Goal: Task Accomplishment & Management: Use online tool/utility

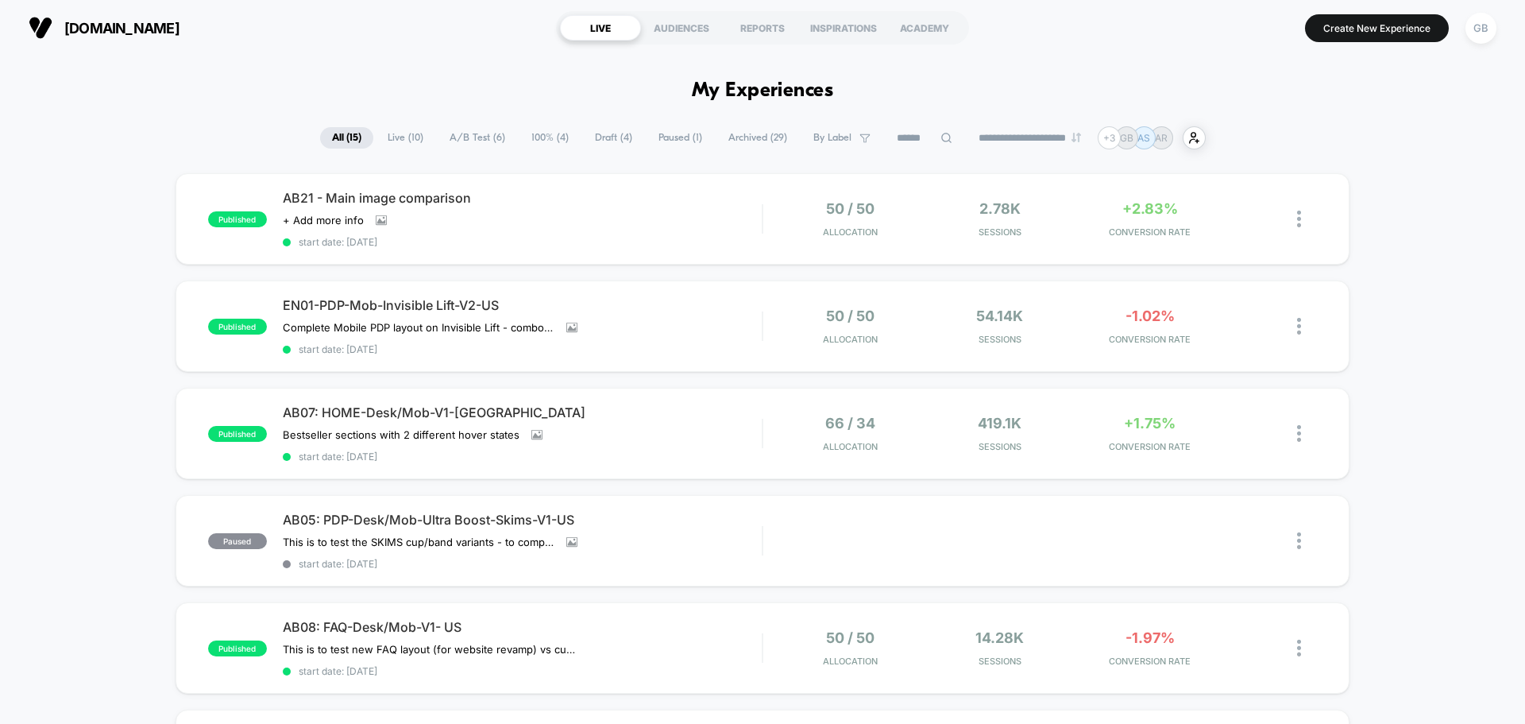
click at [1475, 37] on div "GB" at bounding box center [1481, 28] width 31 height 31
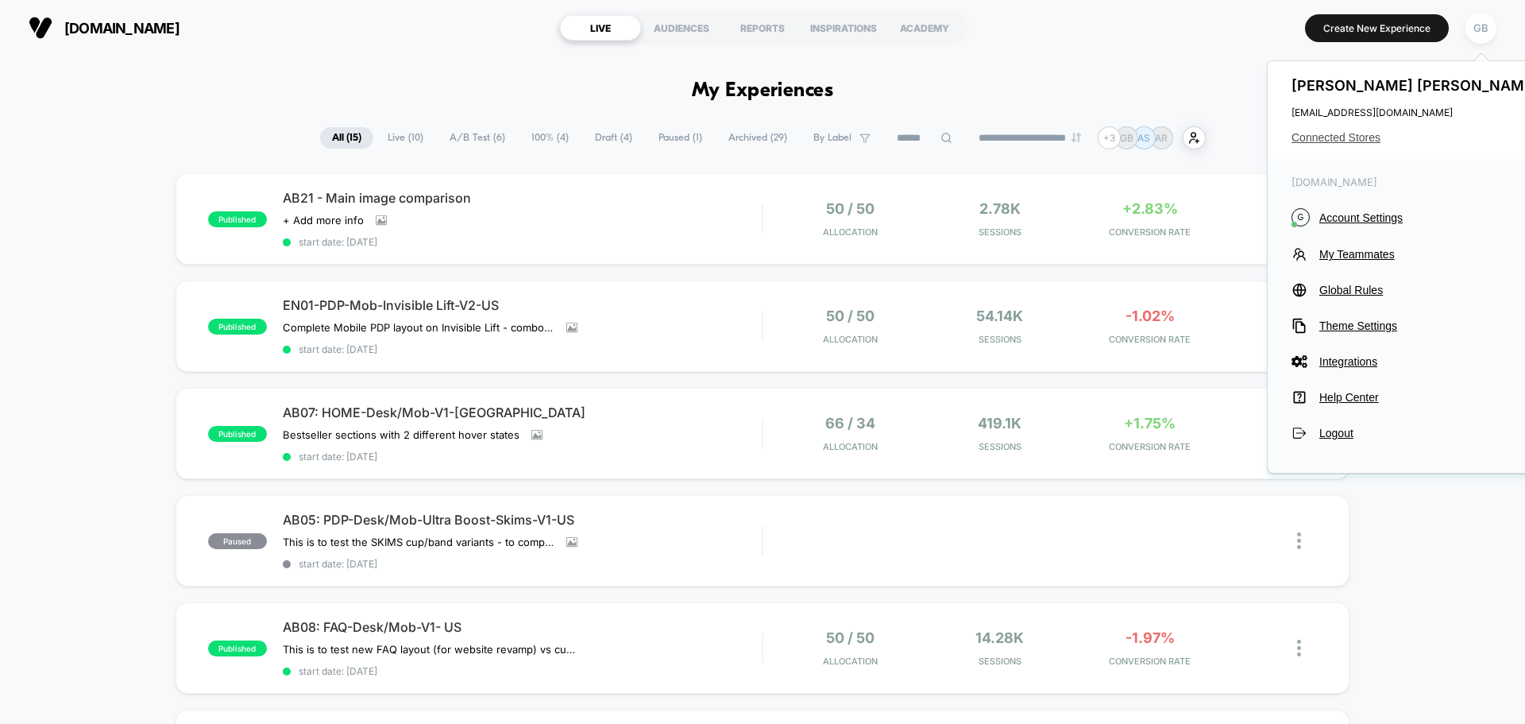
click at [1359, 138] on span "Connected Stores" at bounding box center [1417, 137] width 251 height 13
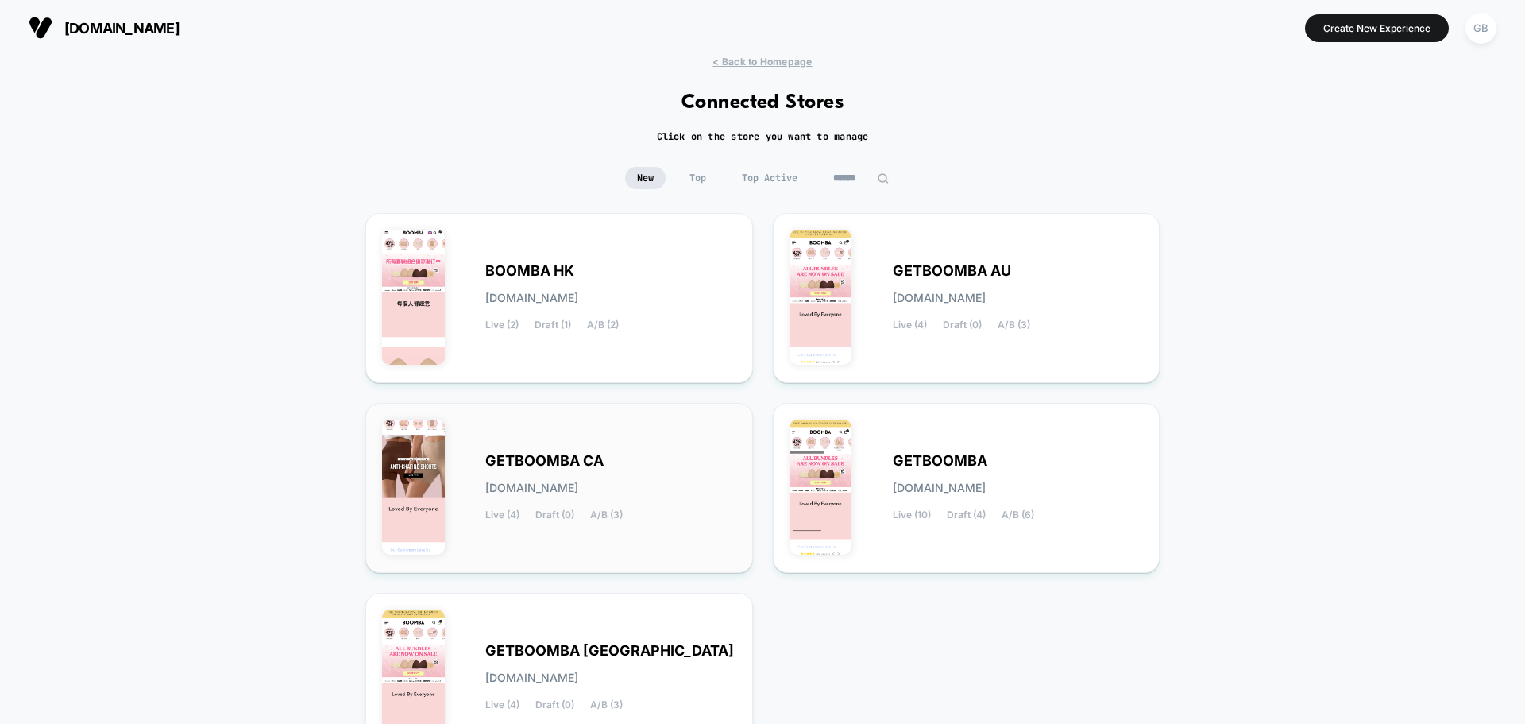
click at [690, 414] on div "GETBOOMBA CA [DOMAIN_NAME] Live (4) Draft (0) A/B (3)" at bounding box center [559, 488] width 388 height 170
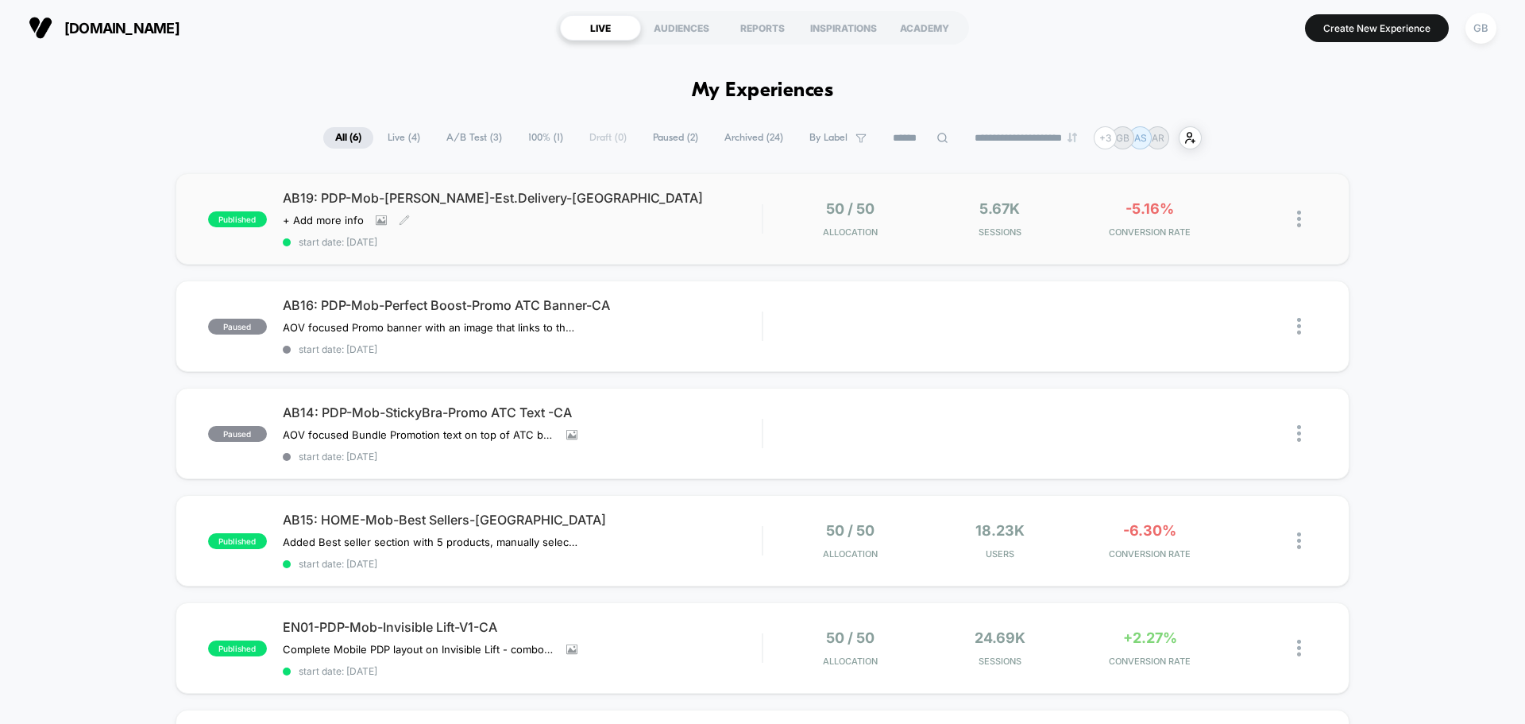
click at [700, 233] on div "AB19: PDP-Mob-[PERSON_NAME]-Est.Delivery-[GEOGRAPHIC_DATA] Click to view images…" at bounding box center [522, 219] width 479 height 58
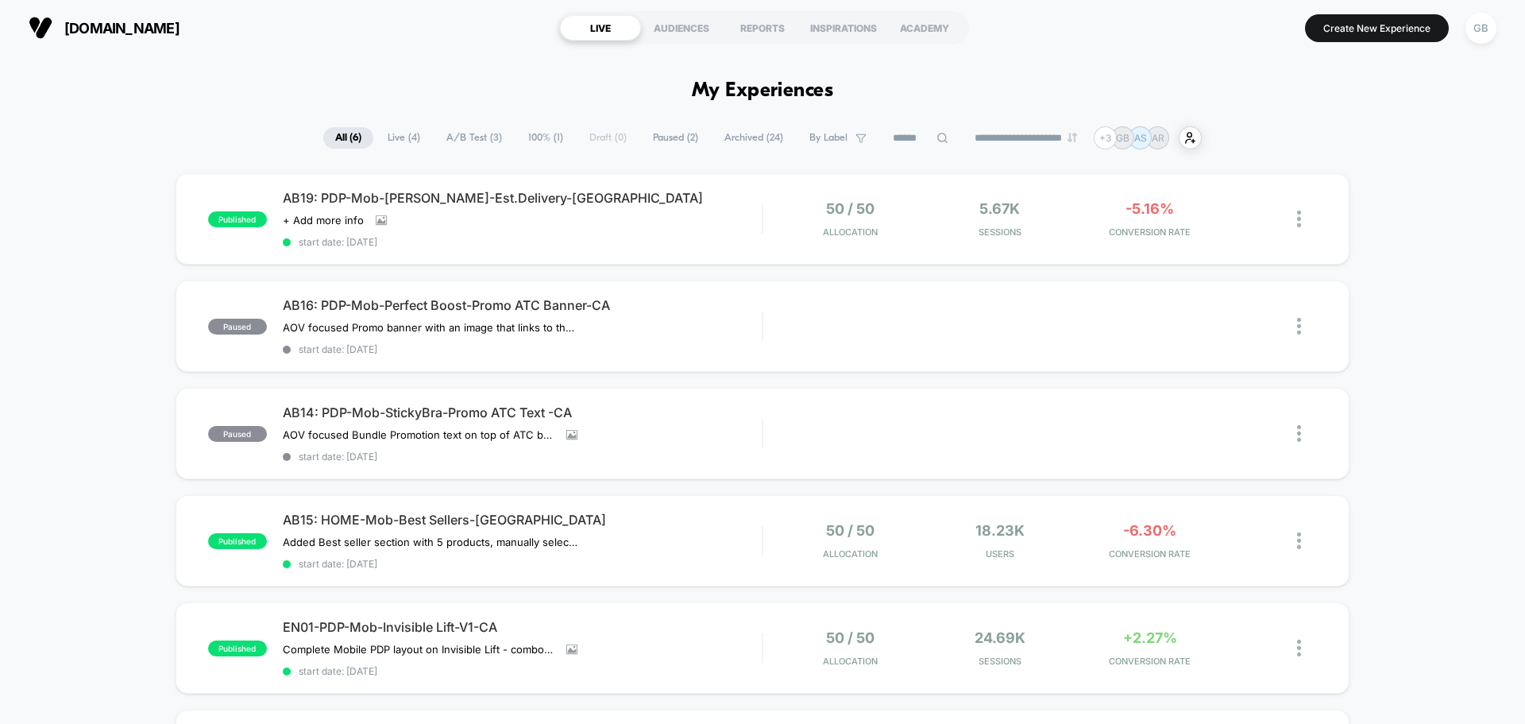
click at [69, 311] on div "published AB19: PDP-Mob-Demi Boost-Est.Delivery-[GEOGRAPHIC_DATA] Click to view…" at bounding box center [762, 526] width 1525 height 707
click at [654, 207] on div "AB19: PDP-Mob-[PERSON_NAME]-Est.Delivery-[GEOGRAPHIC_DATA] Click to view images…" at bounding box center [522, 219] width 479 height 58
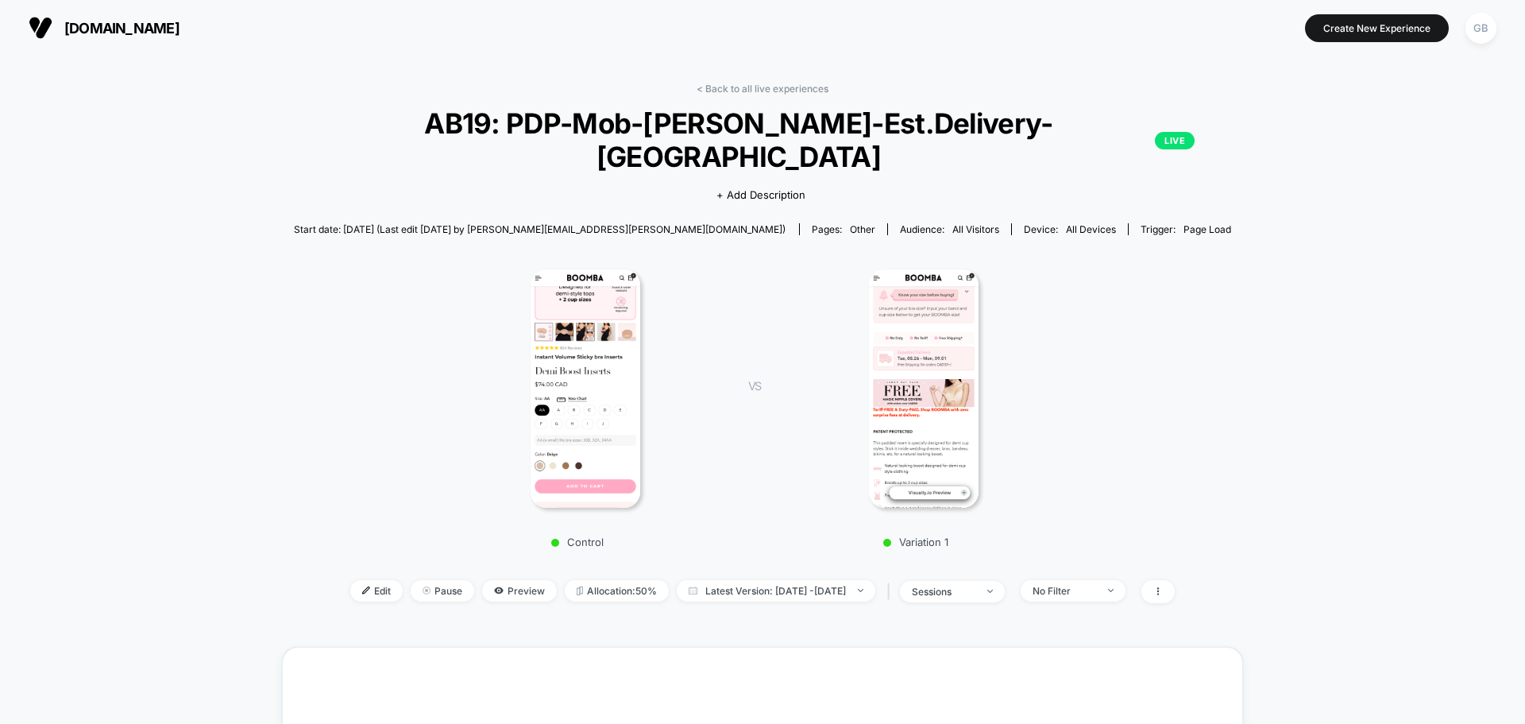
click at [928, 360] on img at bounding box center [924, 388] width 110 height 238
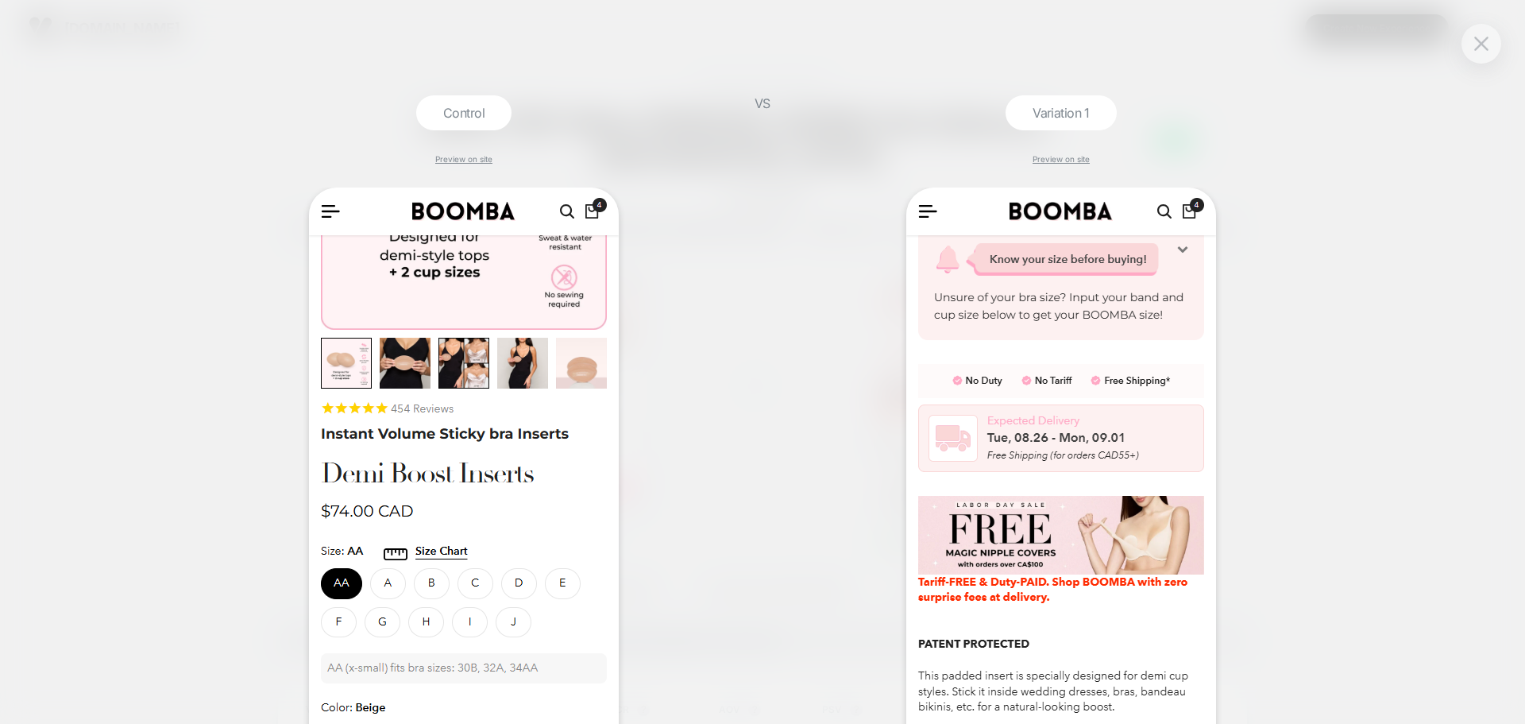
click at [1487, 303] on div "Control Preview on site VS Variation 1 Preview on site" at bounding box center [762, 362] width 1525 height 724
